Goal: Use online tool/utility: Use online tool/utility

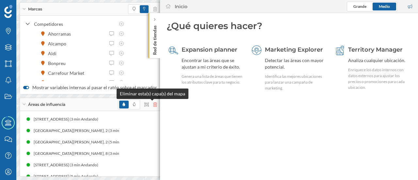
click at [153, 105] on icon at bounding box center [155, 104] width 4 height 5
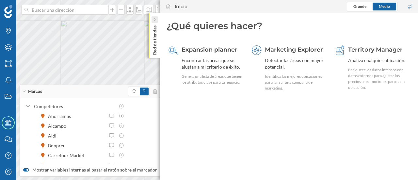
click at [155, 21] on icon at bounding box center [154, 20] width 2 height 4
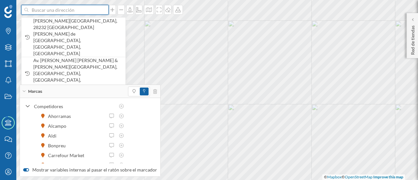
click at [57, 12] on input at bounding box center [64, 10] width 73 height 10
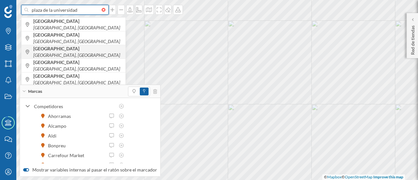
type input "plaza de la universidad"
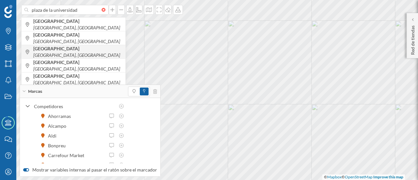
click at [74, 54] on span "[GEOGRAPHIC_DATA][PERSON_NAME], [GEOGRAPHIC_DATA]" at bounding box center [77, 51] width 89 height 13
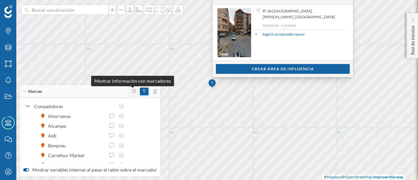
click at [132, 90] on icon at bounding box center [133, 91] width 3 height 4
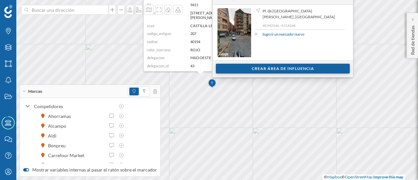
click at [257, 71] on div "Crear área de influencia" at bounding box center [283, 69] width 134 height 10
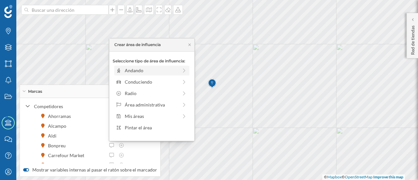
click at [145, 71] on div "Andando" at bounding box center [151, 70] width 53 height 7
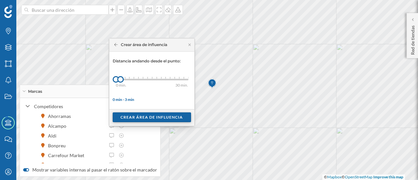
click at [145, 116] on div "Crear área de influencia" at bounding box center [152, 117] width 78 height 10
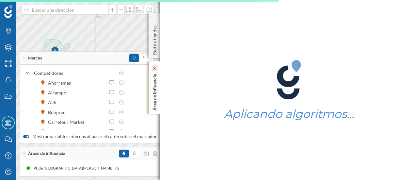
click at [156, 68] on icon at bounding box center [154, 68] width 5 height 3
